Goal: Find contact information: Obtain details needed to contact an individual or organization

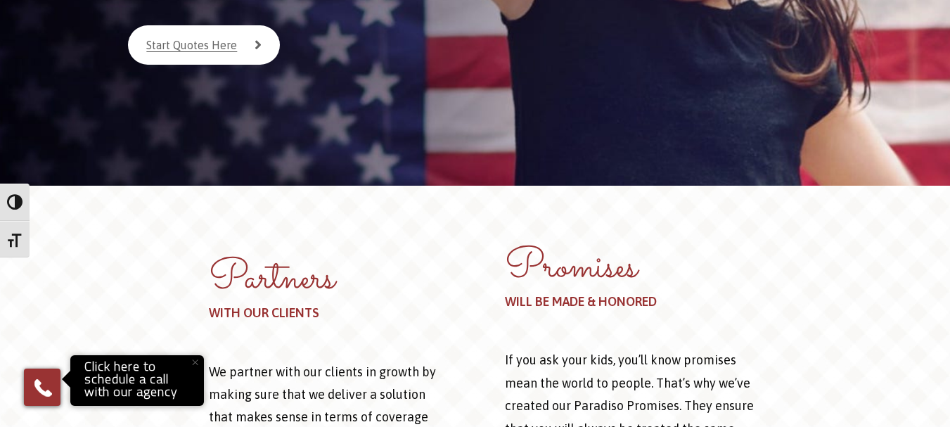
scroll to position [635, 0]
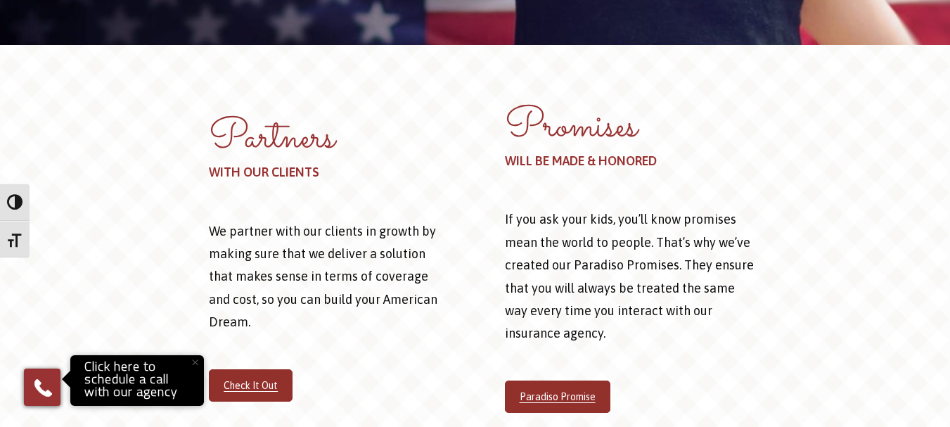
click at [195, 364] on button "×" at bounding box center [194, 362] width 31 height 31
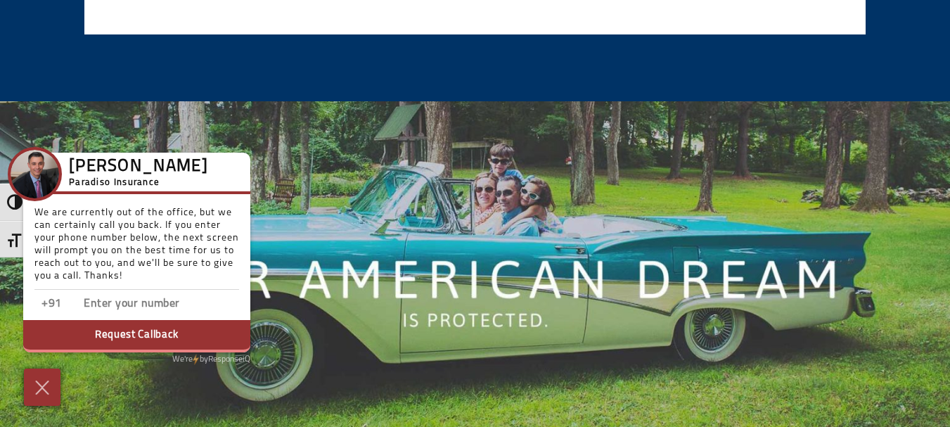
scroll to position [3097, 0]
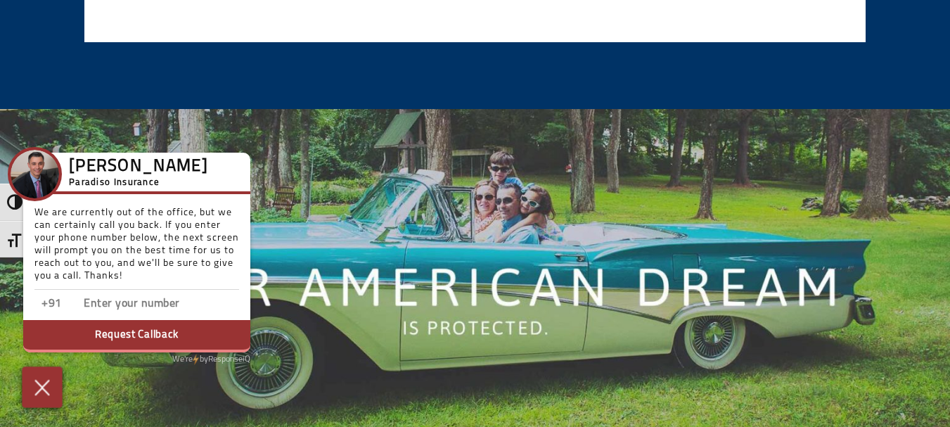
click at [32, 385] on img at bounding box center [42, 387] width 23 height 25
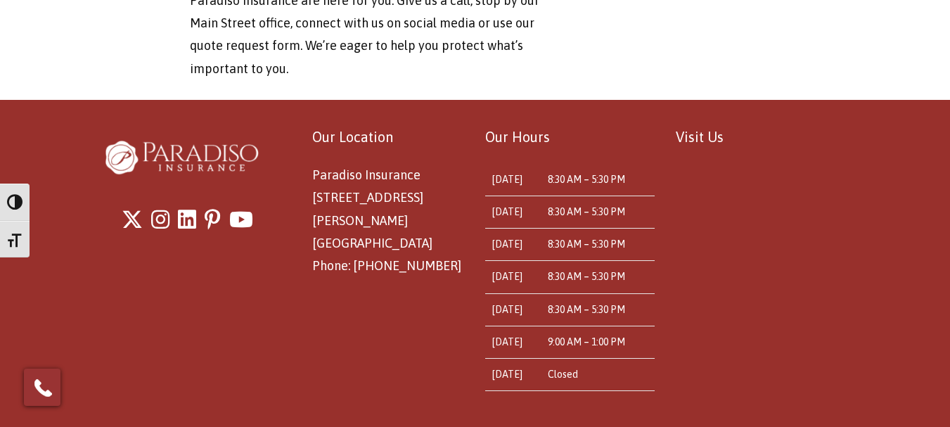
scroll to position [5089, 0]
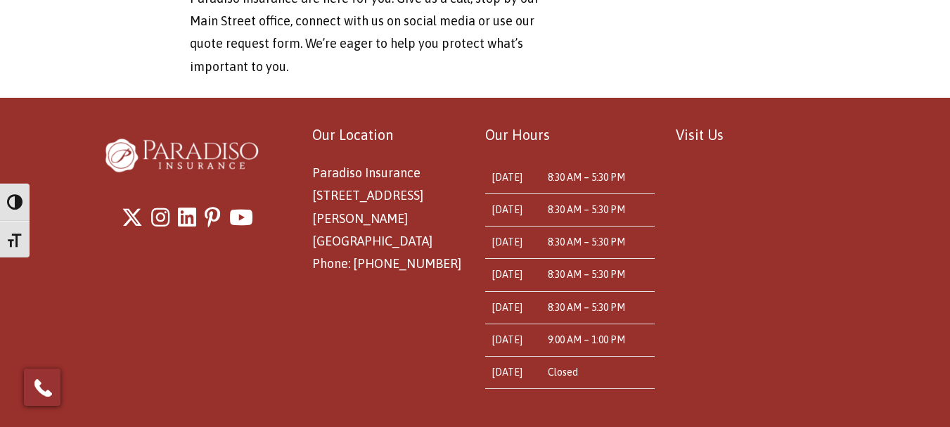
click at [436, 165] on span "Paradiso Insurance [STREET_ADDRESS][PERSON_NAME] Phone: [PHONE_NUMBER]" at bounding box center [386, 218] width 149 height 106
copy span "06076"
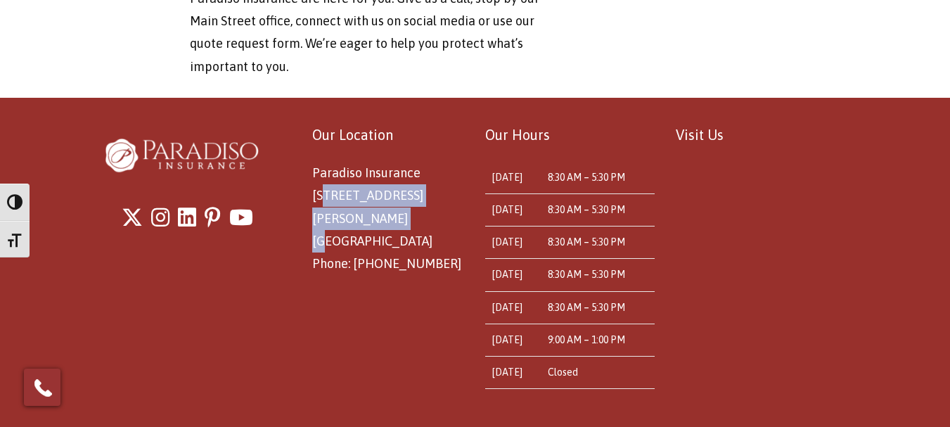
drag, startPoint x: 328, startPoint y: 145, endPoint x: 392, endPoint y: 159, distance: 64.8
click at [392, 162] on p "Paradiso Insurance [STREET_ADDRESS][PERSON_NAME] Phone: [PHONE_NUMBER]" at bounding box center [388, 219] width 152 height 114
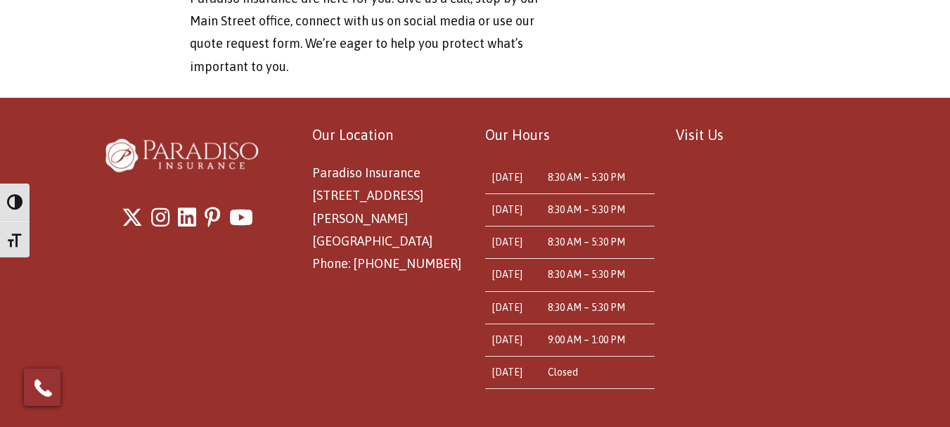
click at [309, 143] on div "Our Location Paradiso Insurance [STREET_ADDRESS][PERSON_NAME] Phone: [PHONE_NUM…" at bounding box center [379, 198] width 169 height 153
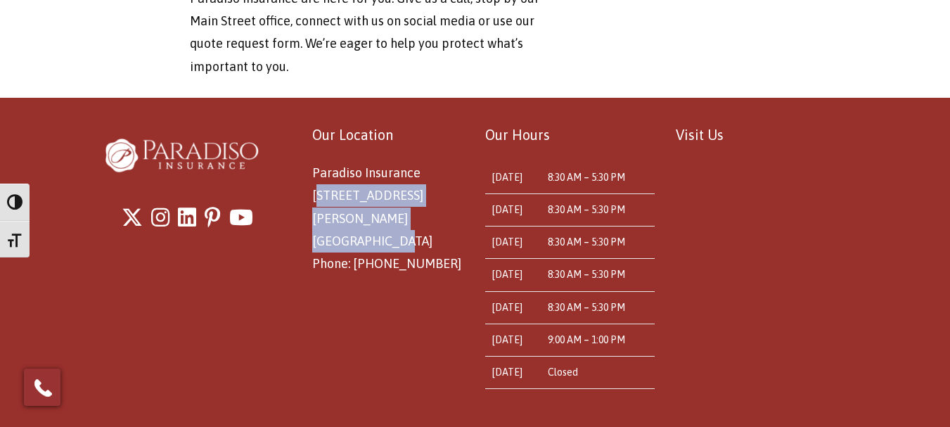
drag, startPoint x: 312, startPoint y: 141, endPoint x: 459, endPoint y: 172, distance: 150.2
click at [459, 172] on div "Our Location Paradiso Insurance [STREET_ADDRESS][PERSON_NAME] Phone: [PHONE_NUM…" at bounding box center [379, 198] width 169 height 153
copy span "[STREET_ADDRESS][PERSON_NAME]"
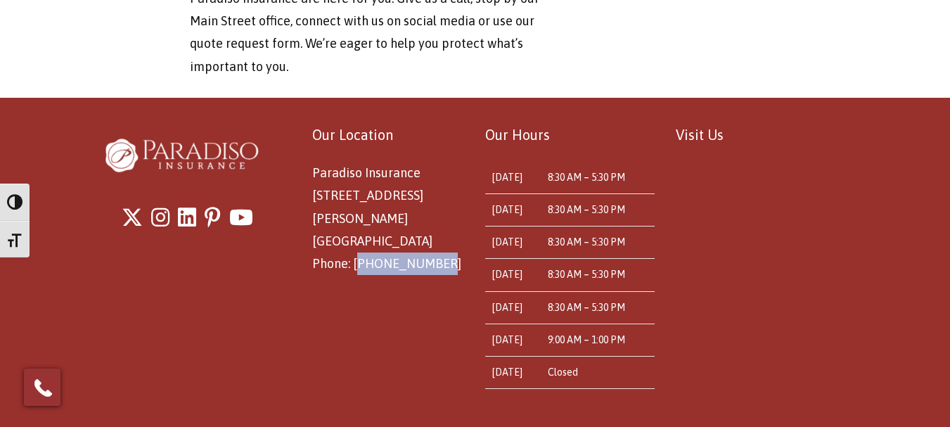
drag, startPoint x: 446, startPoint y: 195, endPoint x: 353, endPoint y: 198, distance: 92.9
click at [353, 198] on p "Paradiso Insurance [STREET_ADDRESS][PERSON_NAME] Phone: [PHONE_NUMBER]" at bounding box center [388, 219] width 152 height 114
copy span "[PHONE_NUMBER]"
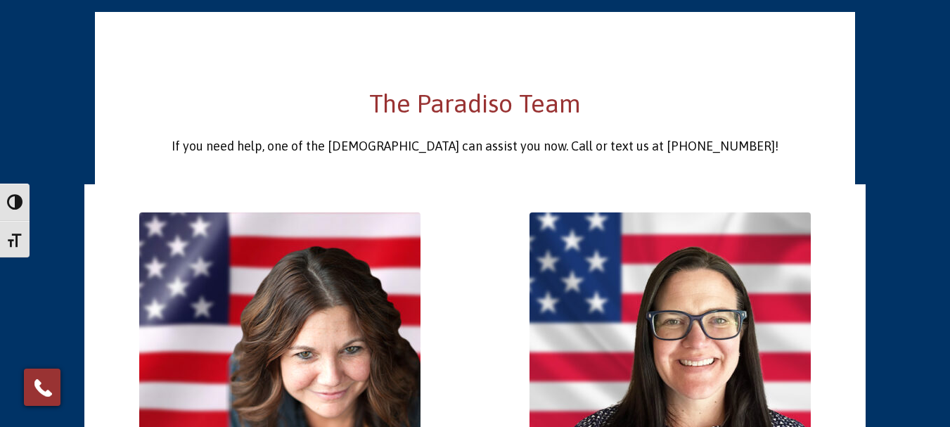
scroll to position [2487, 0]
